Goal: Information Seeking & Learning: Learn about a topic

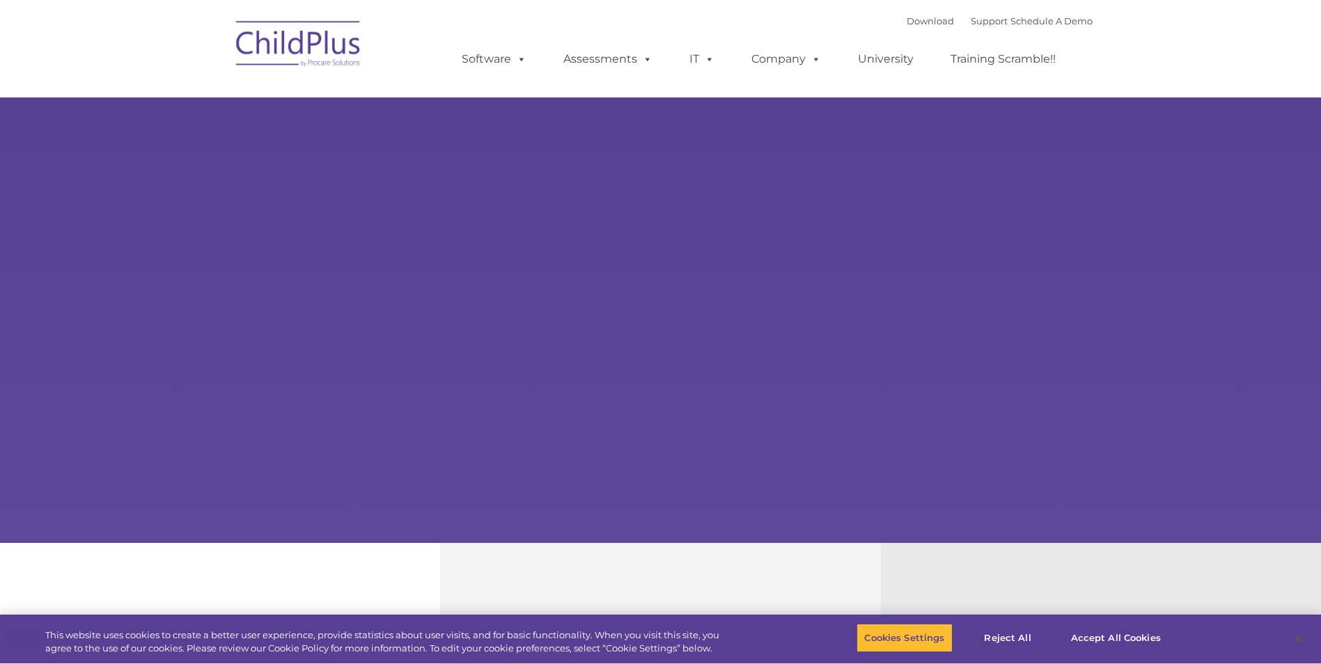
select select "MEDIUM"
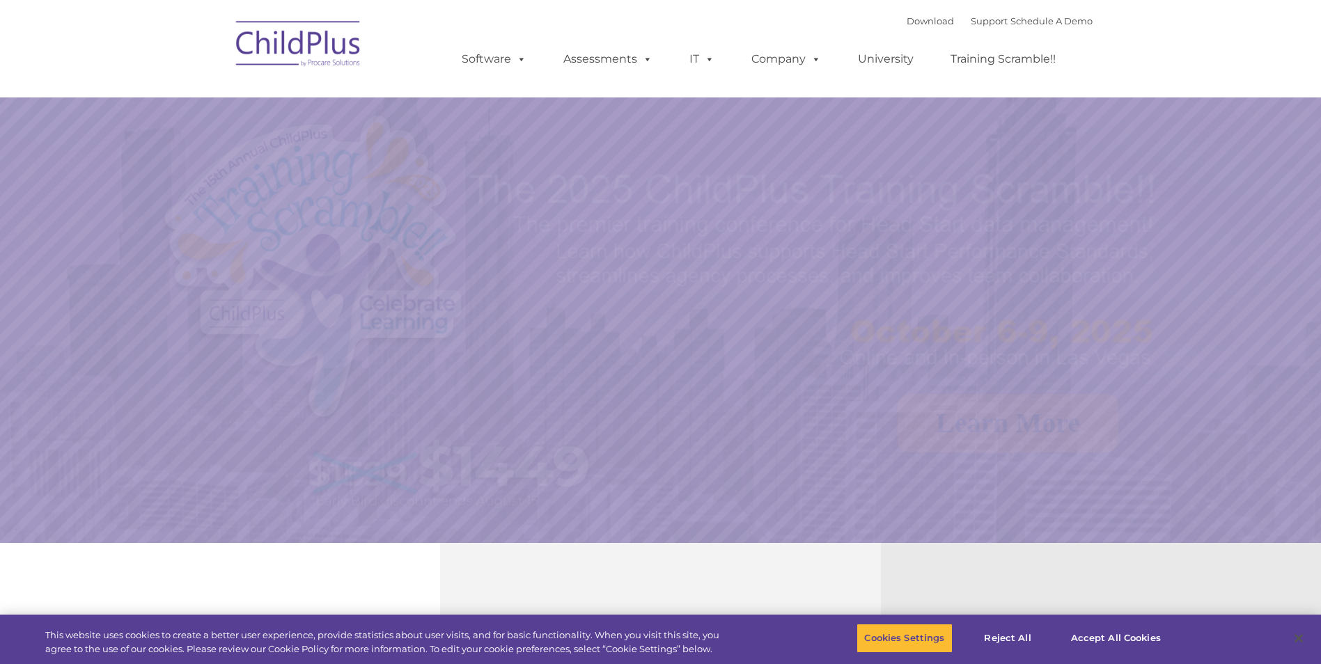
select select "MEDIUM"
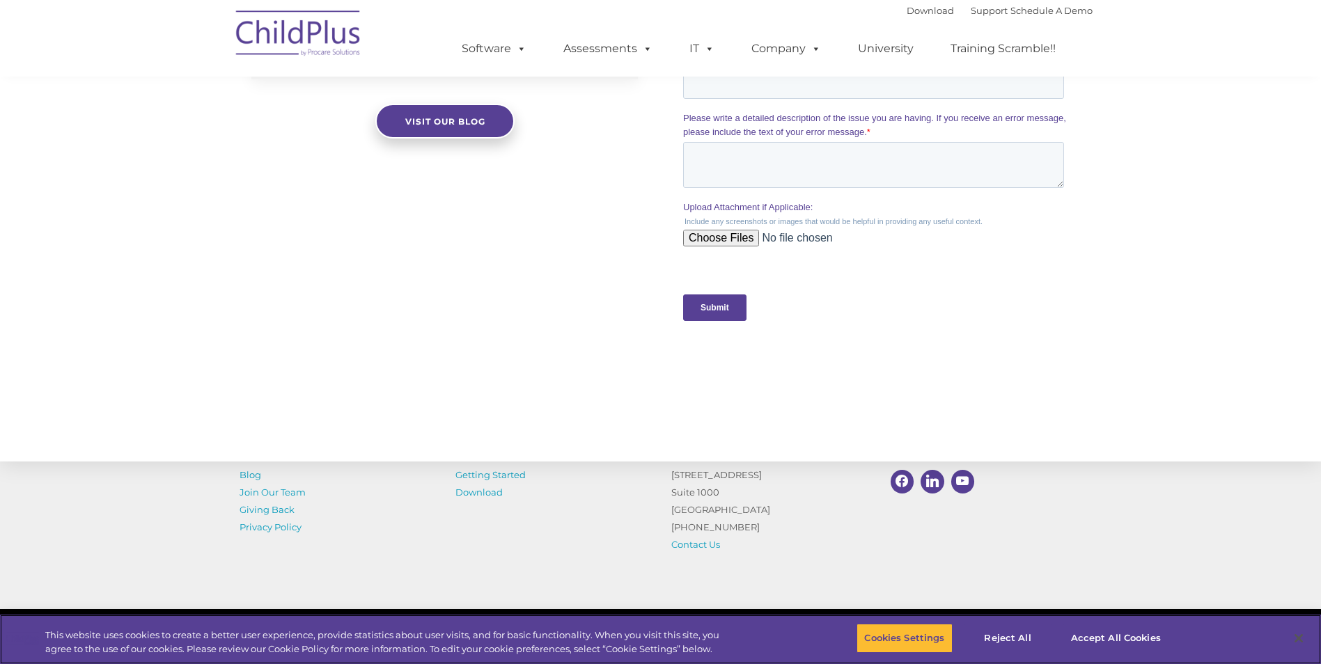
scroll to position [1324, 0]
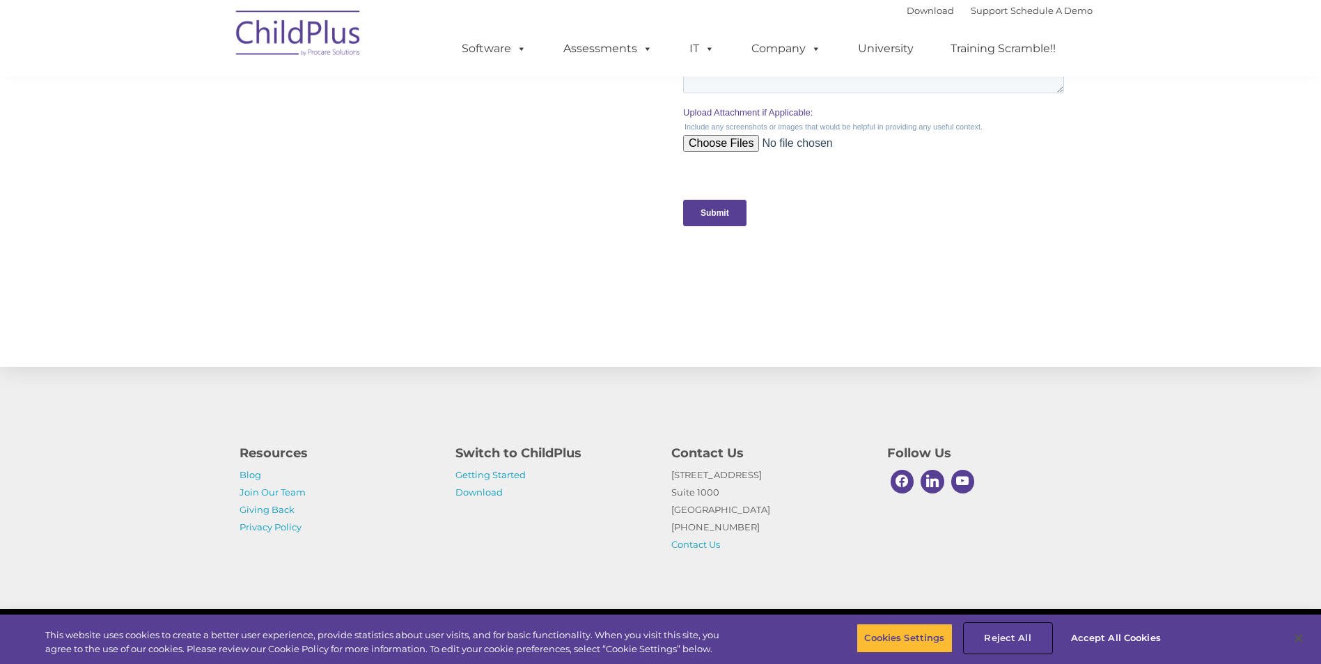
click at [1015, 636] on button "Reject All" at bounding box center [1007, 638] width 87 height 29
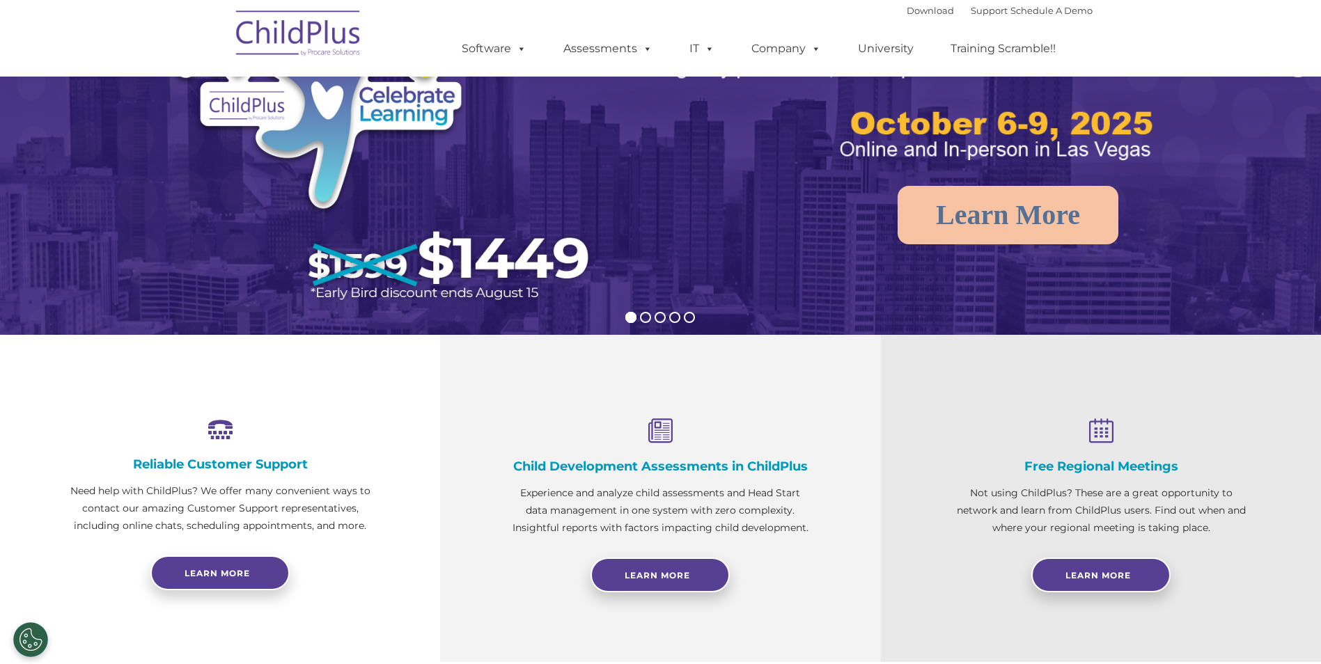
scroll to position [0, 0]
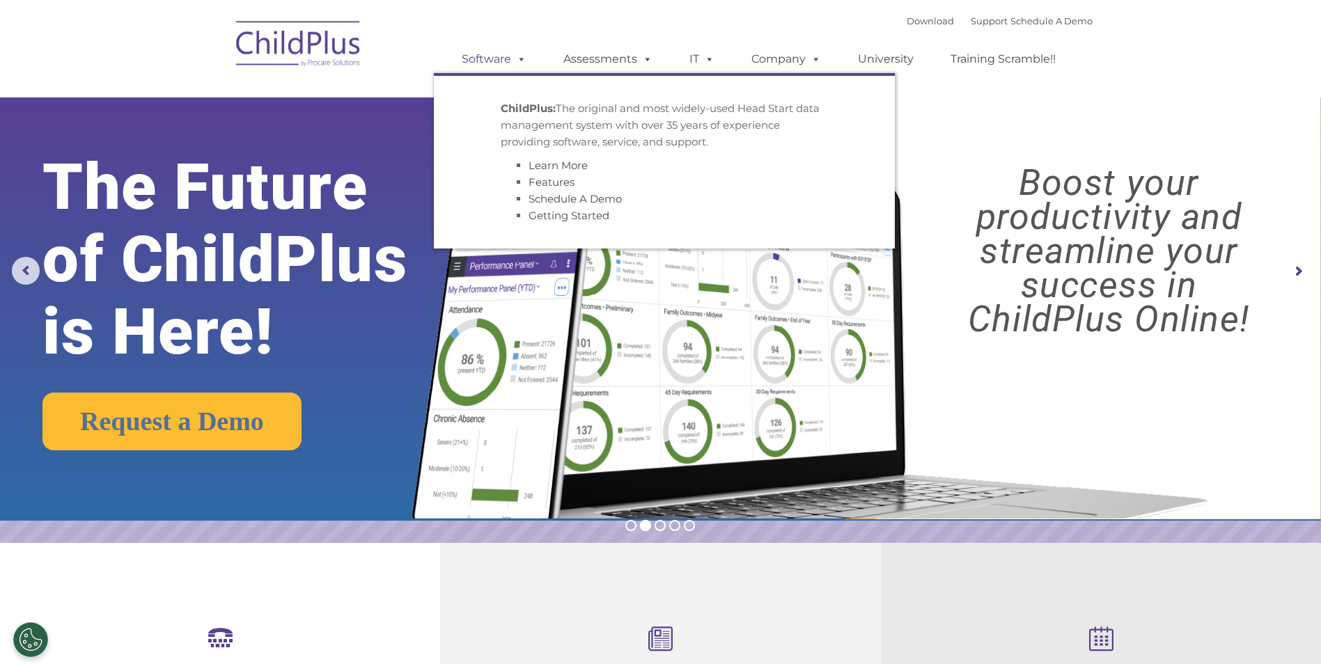
click at [481, 62] on link "Software" at bounding box center [494, 59] width 93 height 28
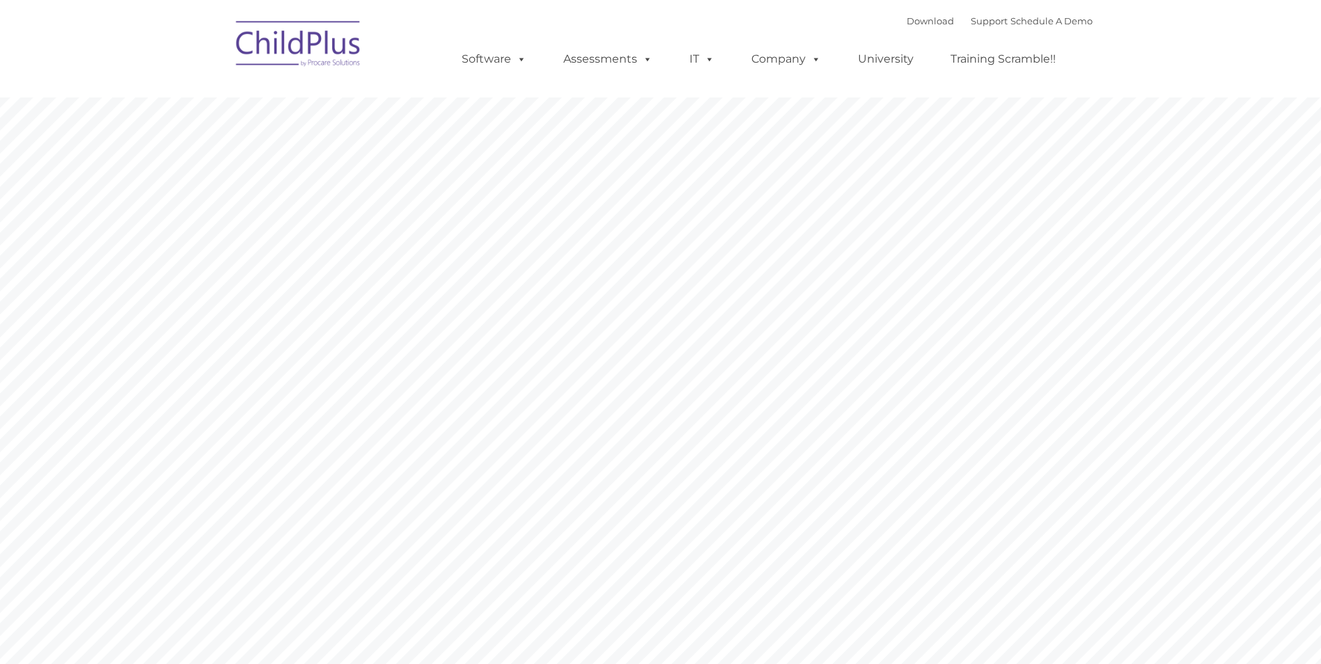
type input ""
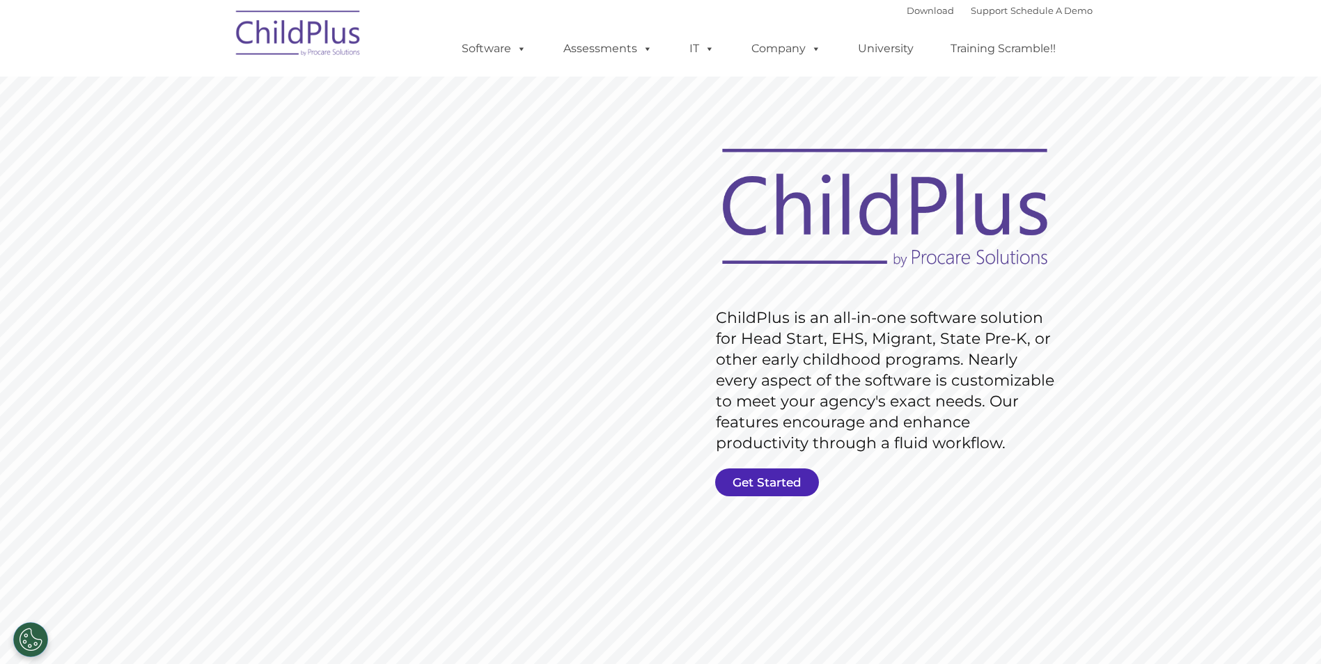
click at [802, 485] on link "Get Started" at bounding box center [767, 483] width 104 height 28
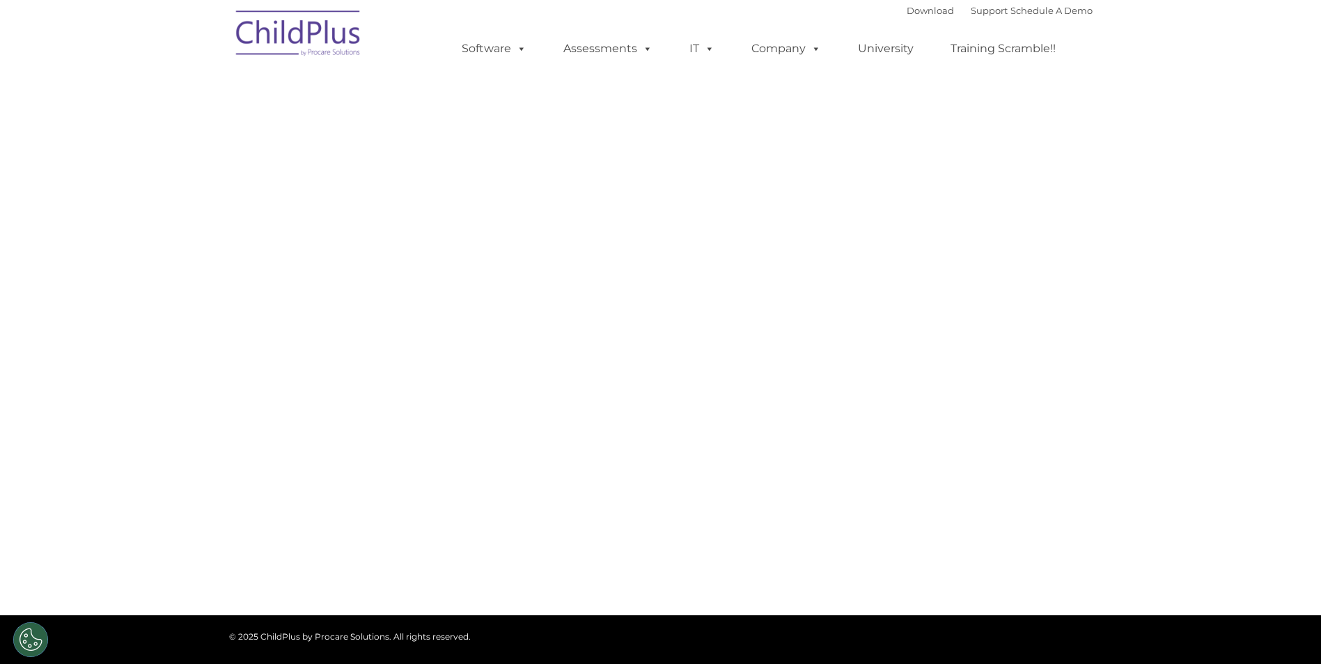
select select "MEDIUM"
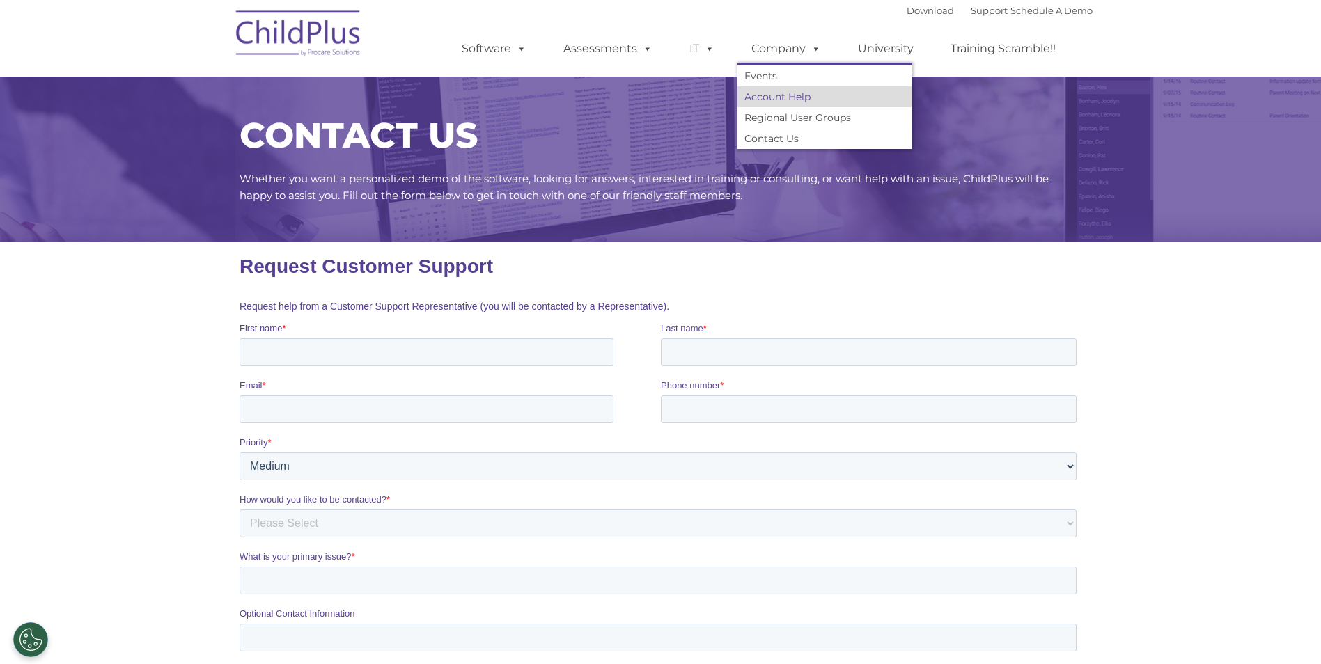
click at [771, 95] on link "Account Help" at bounding box center [824, 96] width 174 height 21
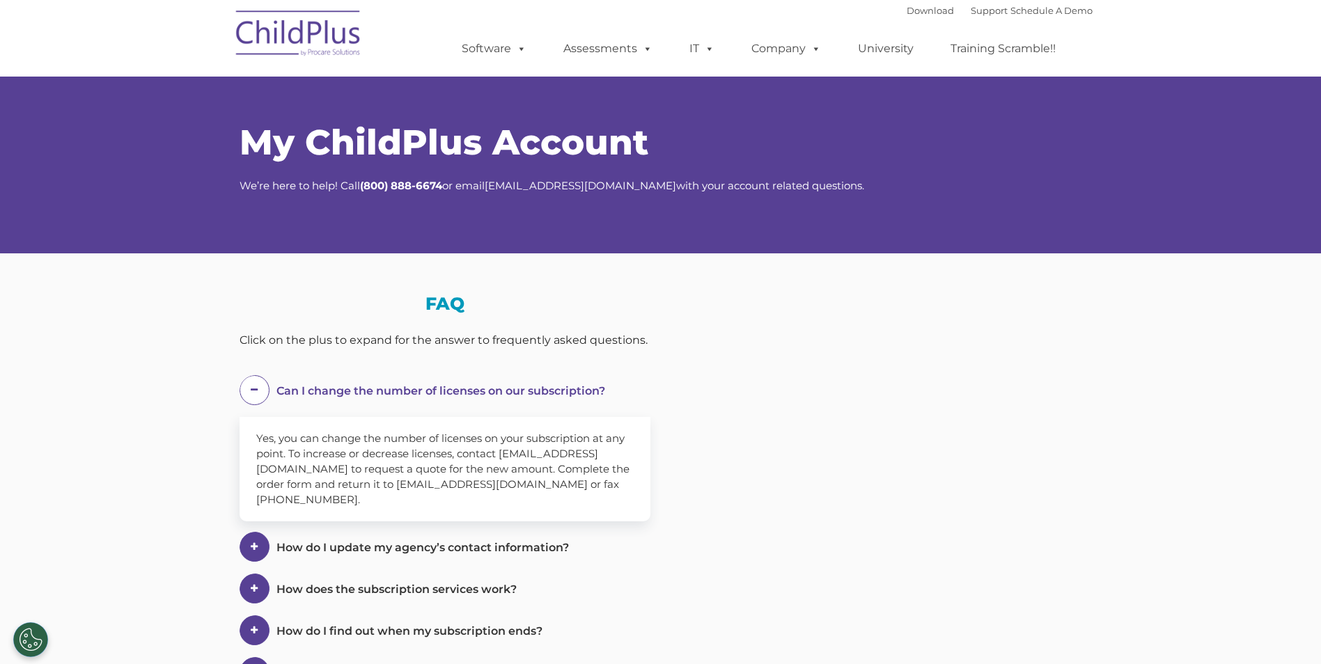
select select "MEDIUM"
